Goal: Task Accomplishment & Management: Use online tool/utility

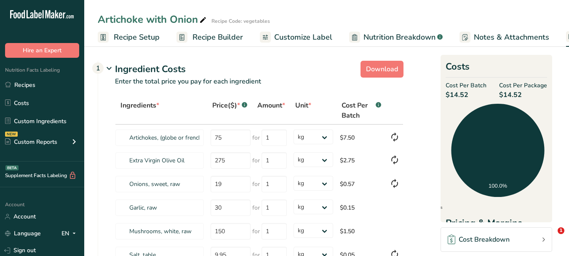
select select "1"
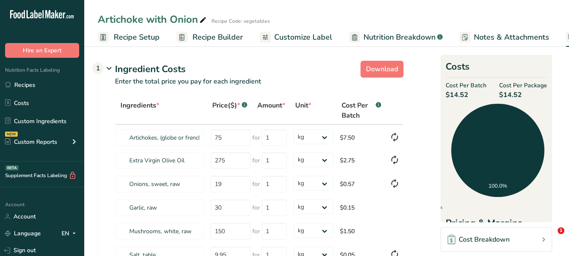
select select "1"
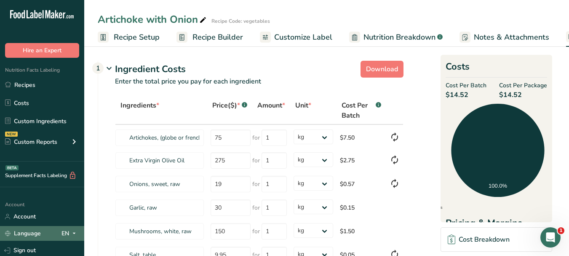
scroll to position [0, 79]
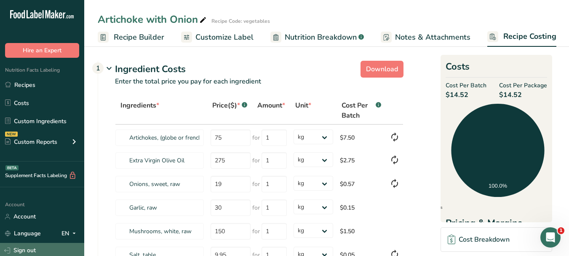
click at [35, 246] on link "Sign out" at bounding box center [42, 250] width 84 height 15
